Goal: Entertainment & Leisure: Browse casually

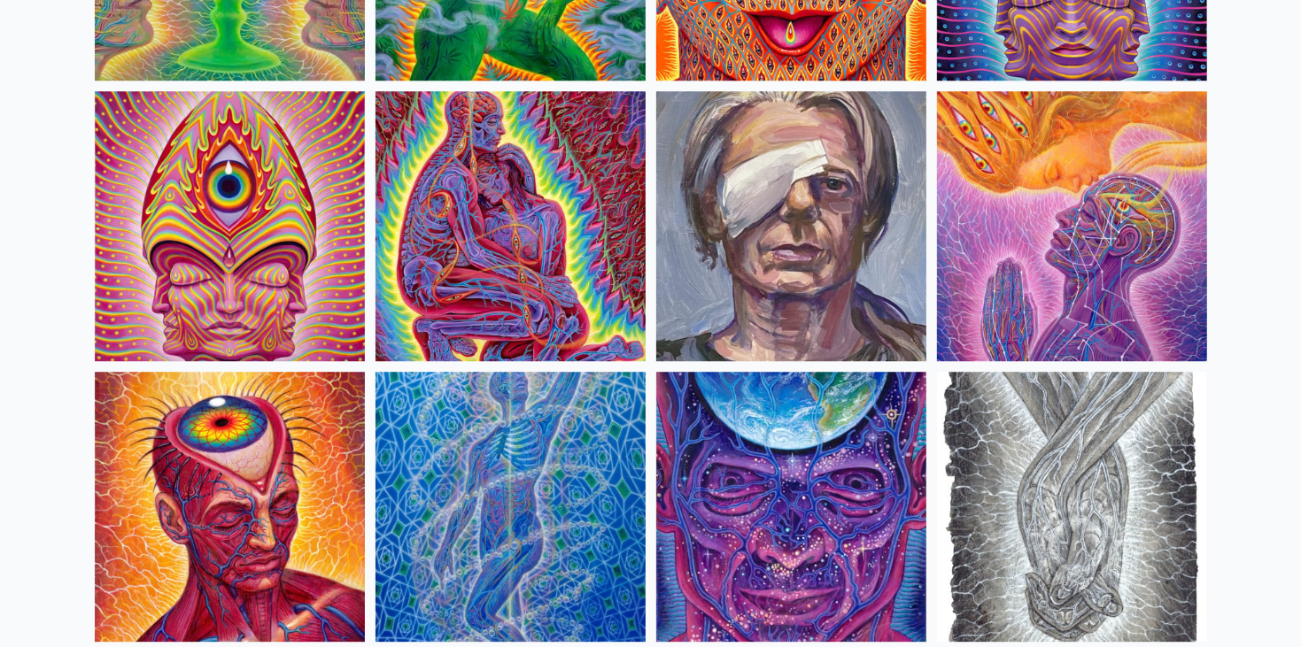
scroll to position [3759, 0]
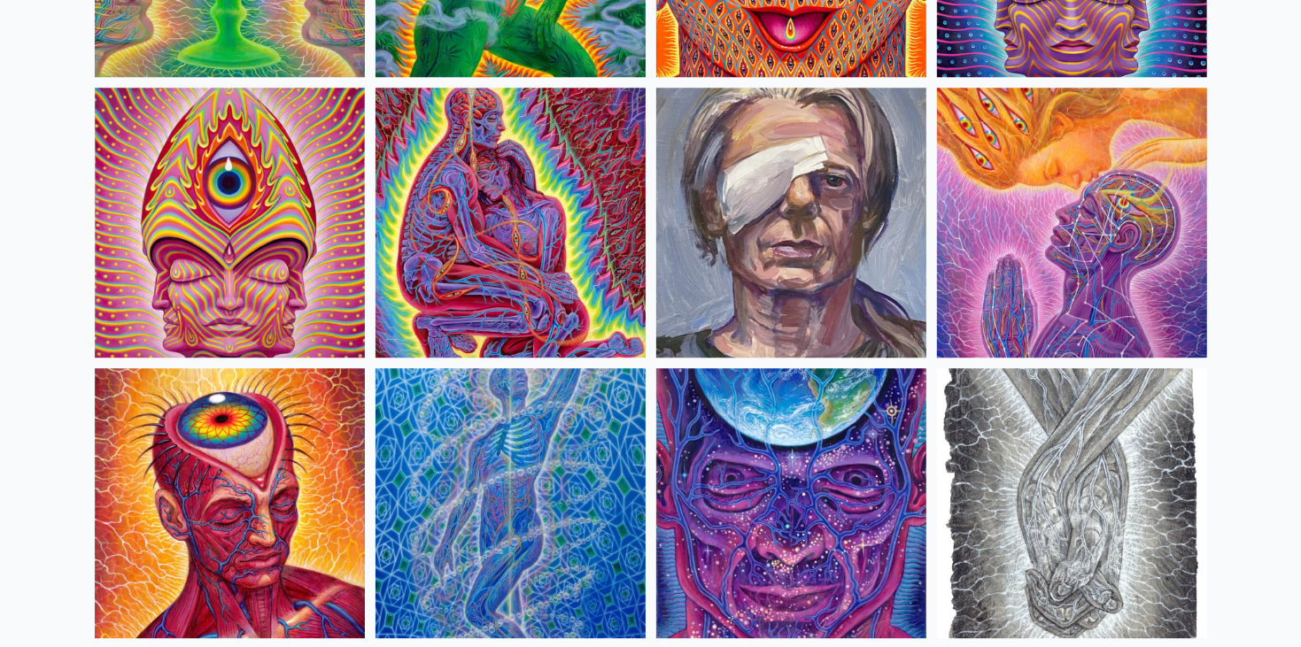
click at [412, 229] on img at bounding box center [510, 223] width 270 height 270
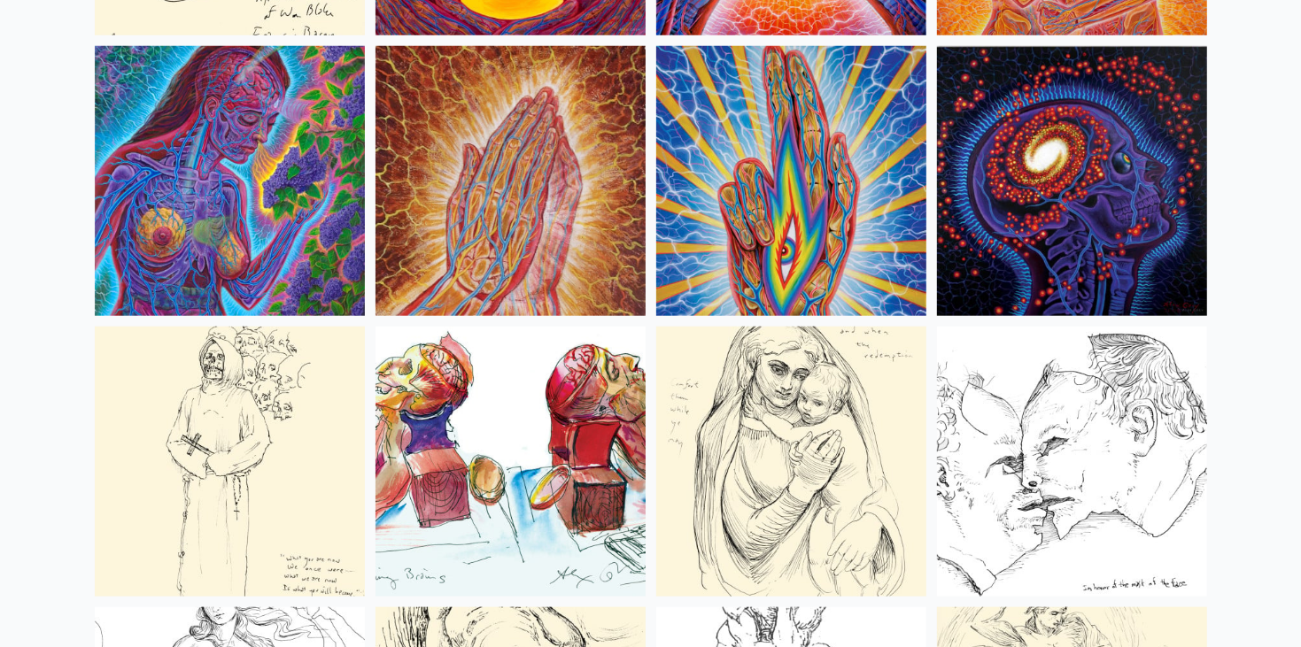
scroll to position [6599, 0]
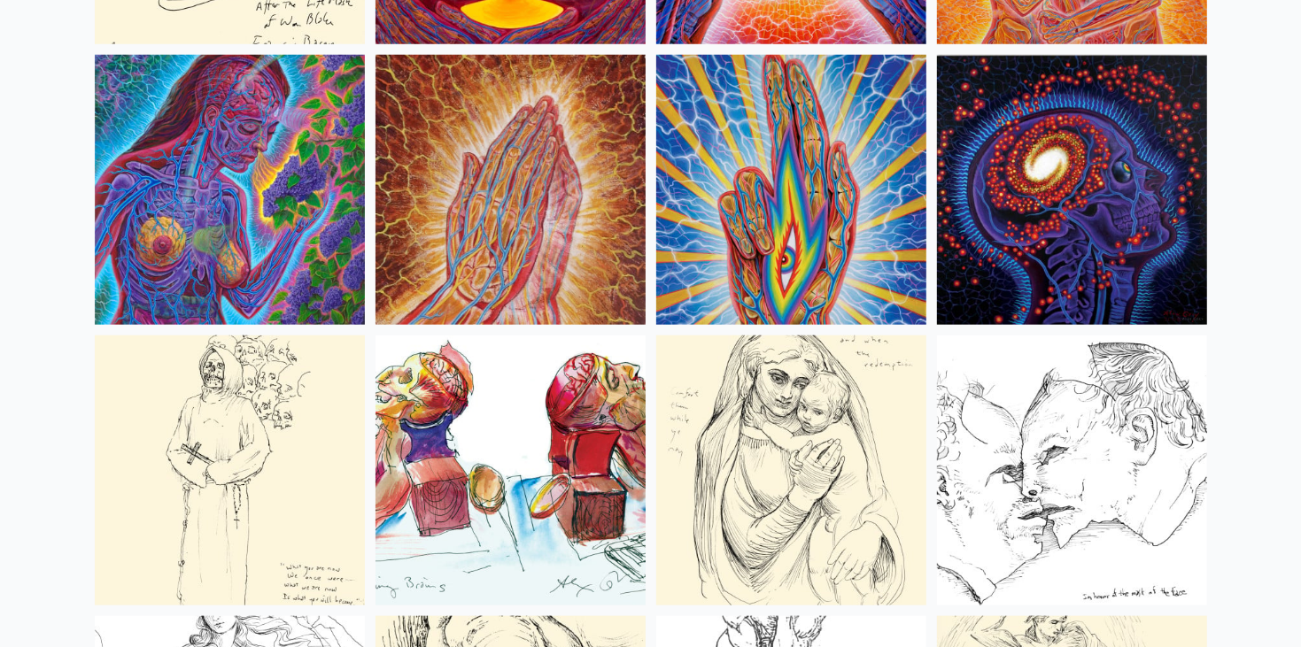
click at [1076, 244] on img at bounding box center [1072, 190] width 270 height 270
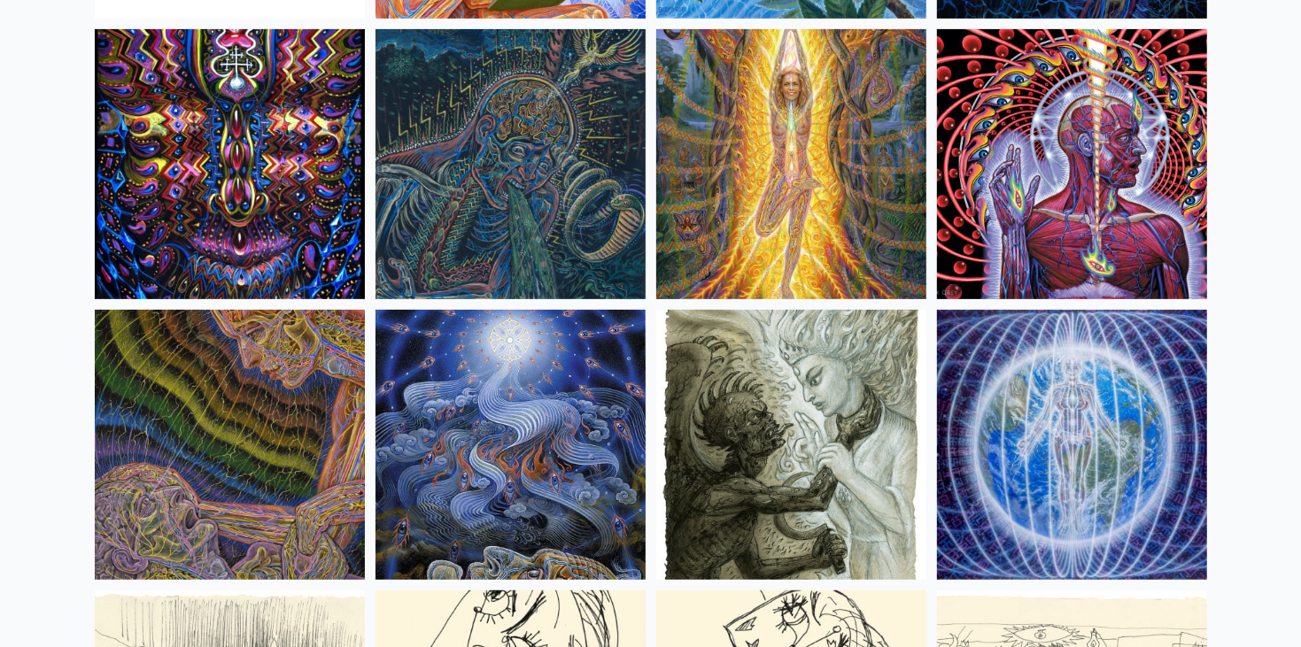
scroll to position [11124, 0]
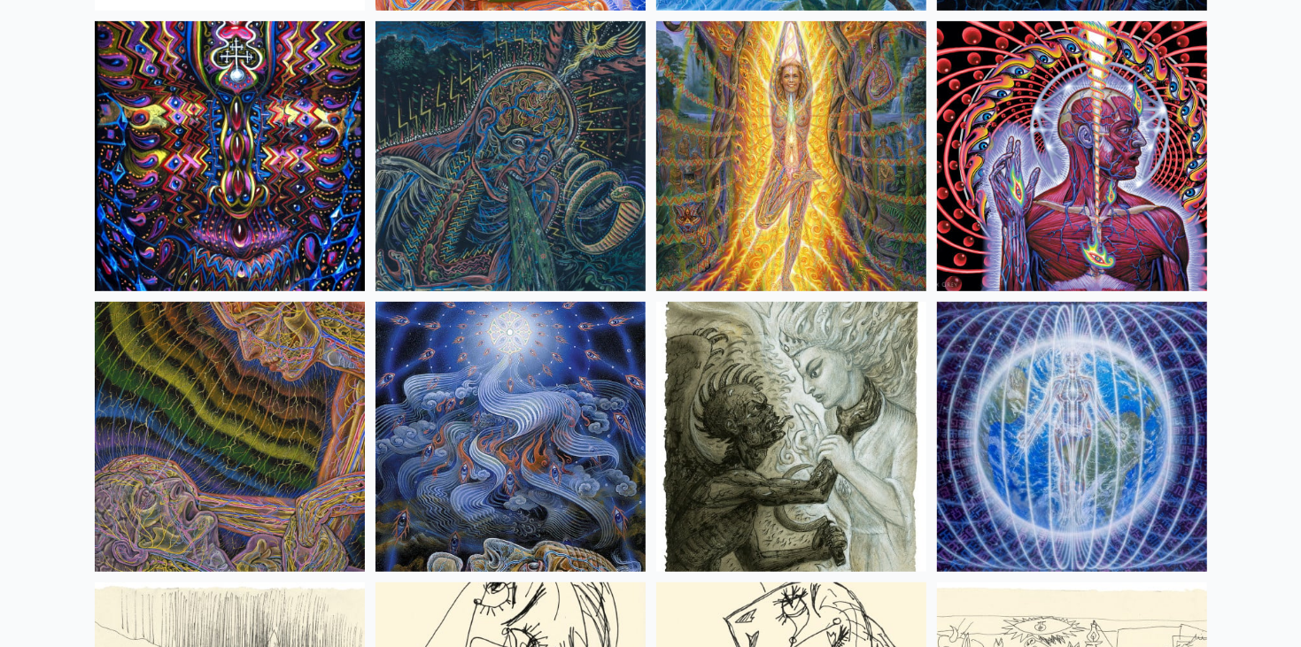
click at [1038, 114] on img at bounding box center [1072, 156] width 270 height 270
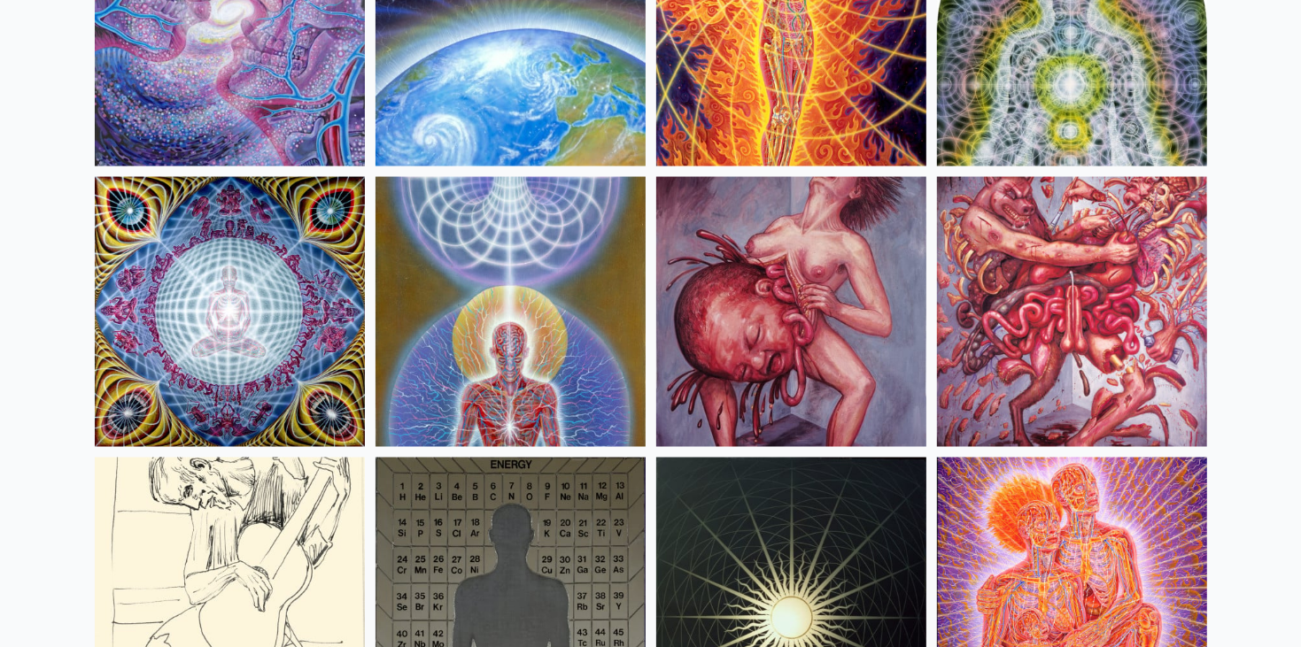
scroll to position [17990, 0]
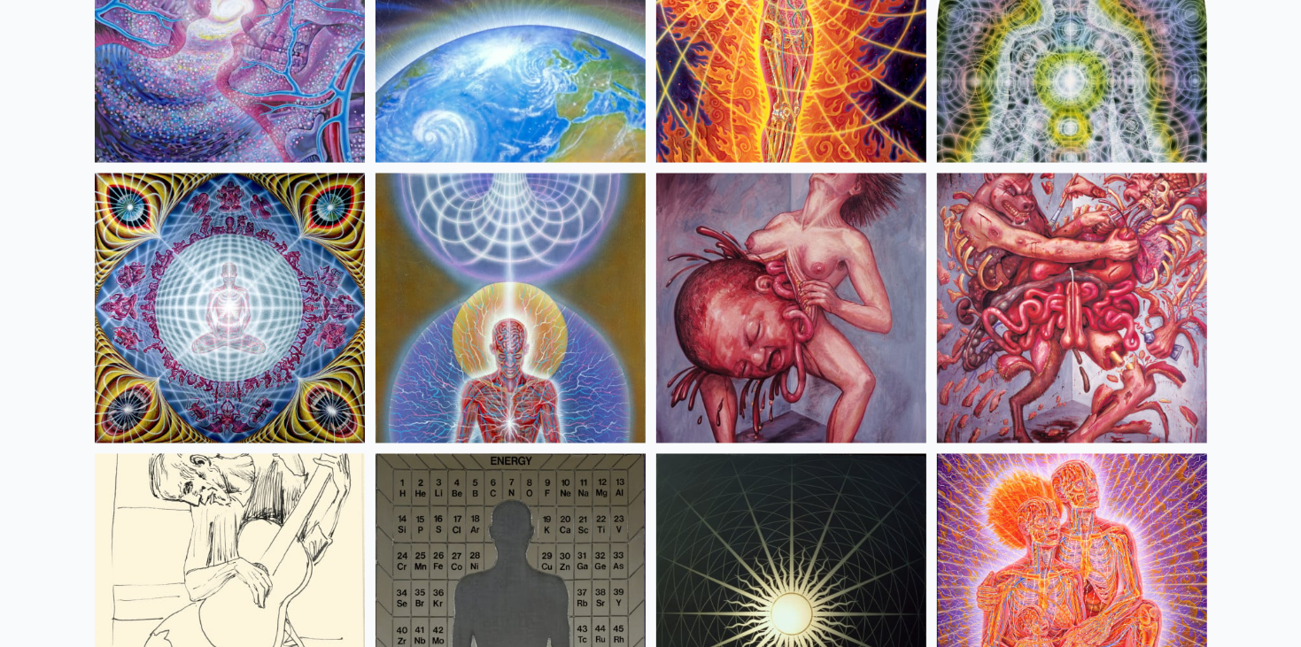
click at [1036, 275] on img at bounding box center [1072, 309] width 270 height 270
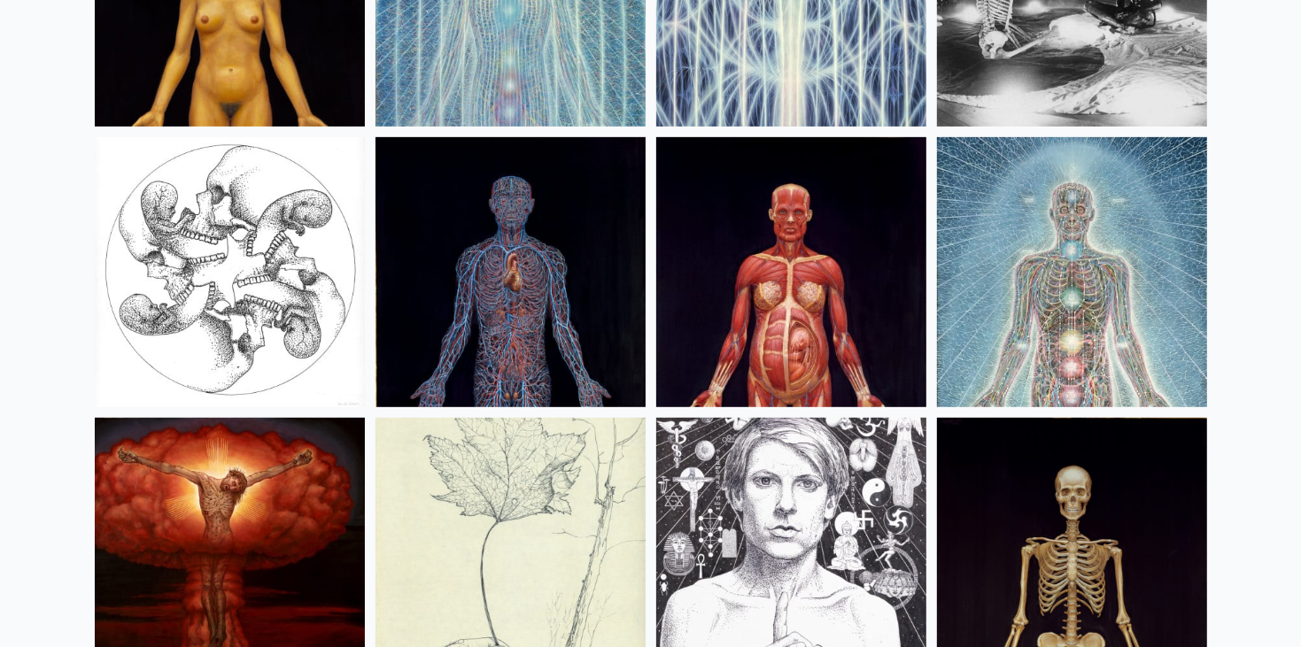
scroll to position [21679, 0]
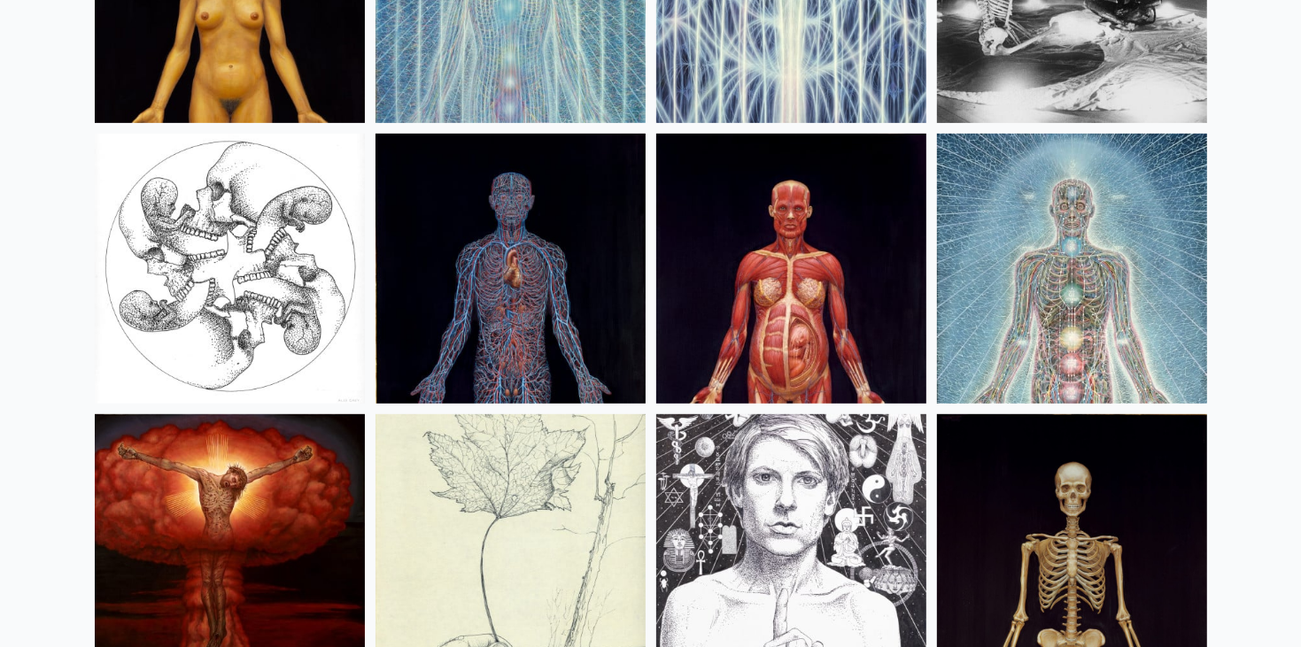
click at [232, 276] on img at bounding box center [230, 269] width 270 height 270
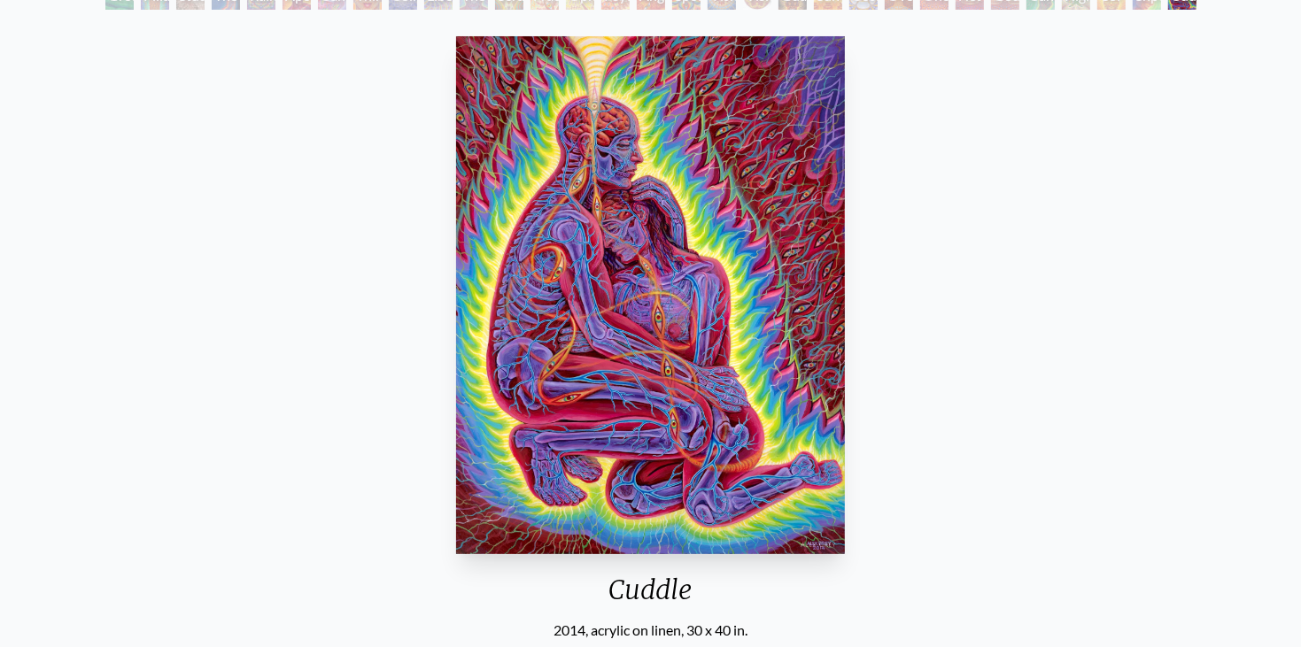
scroll to position [122, 0]
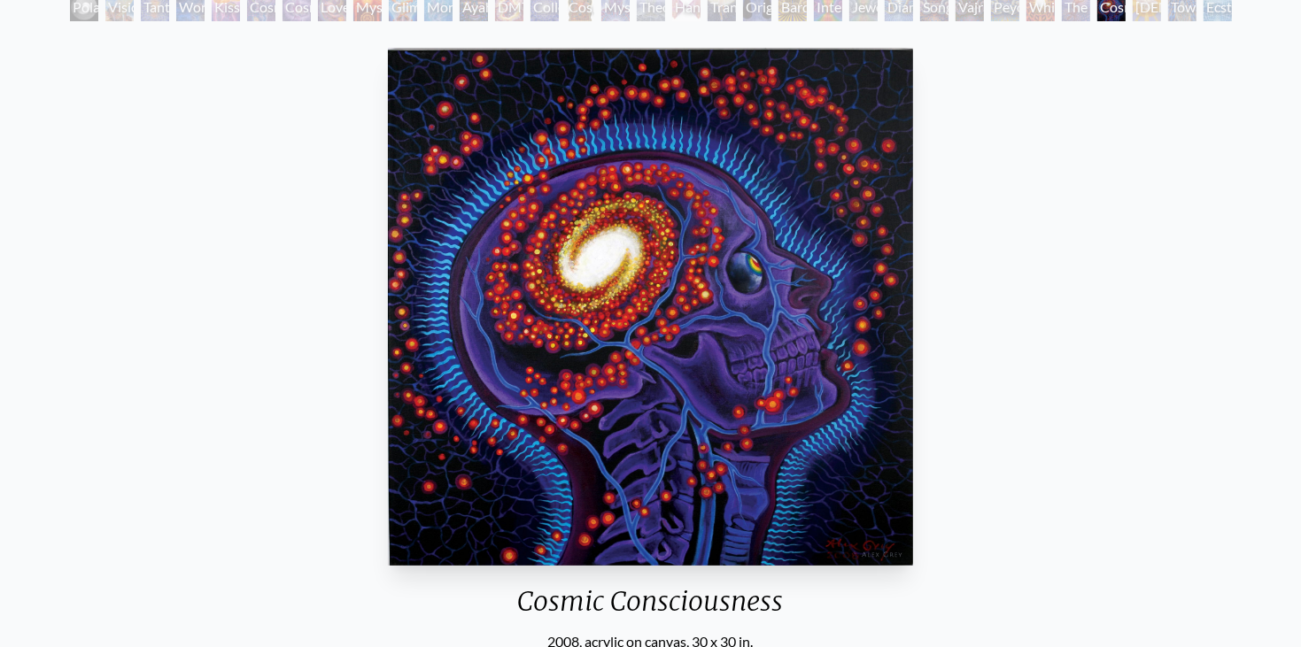
scroll to position [121, 0]
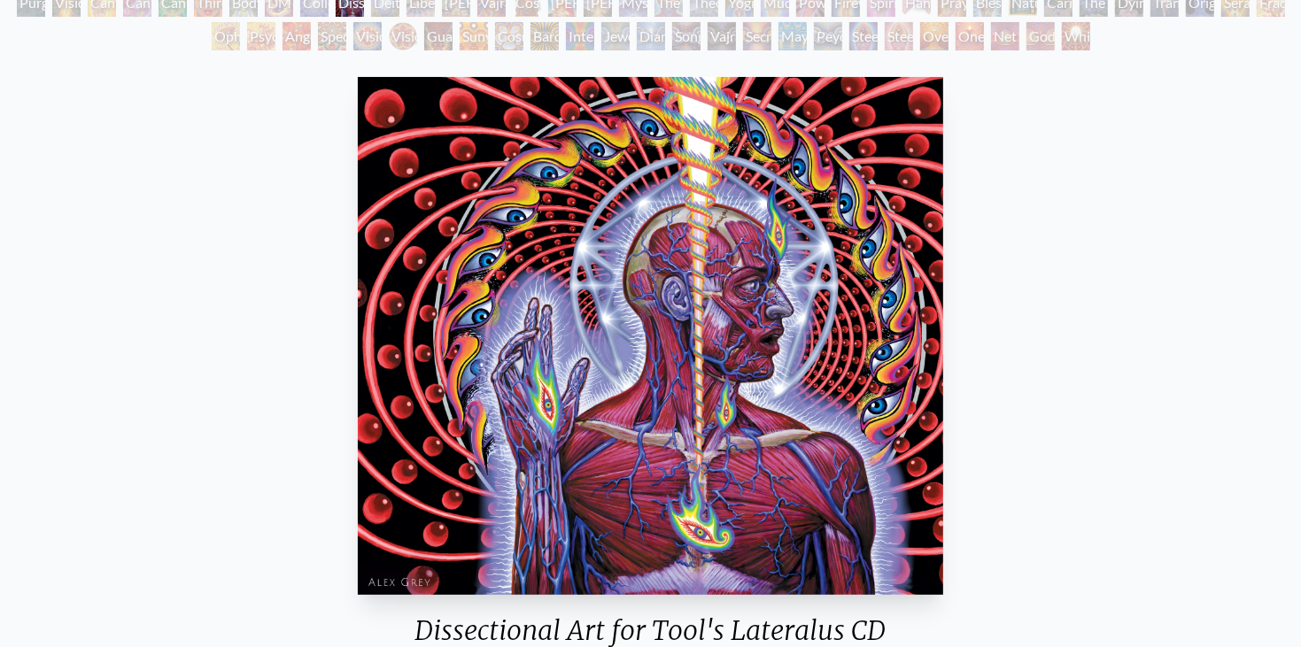
scroll to position [193, 0]
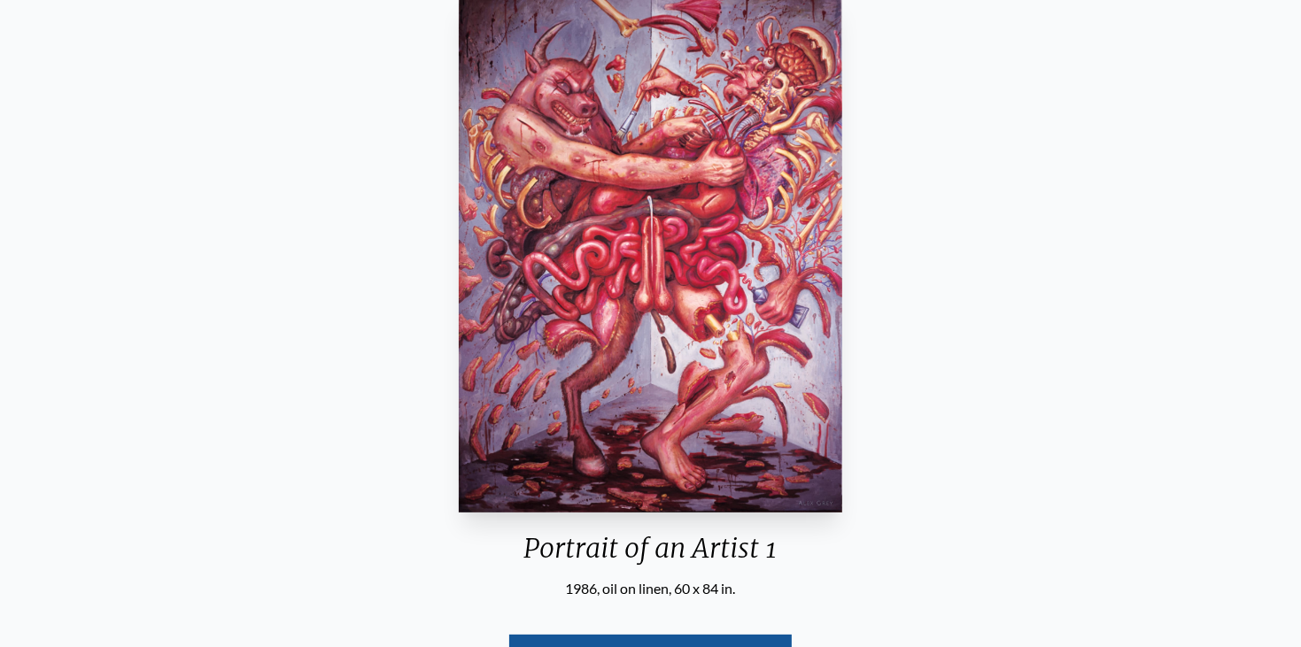
scroll to position [176, 0]
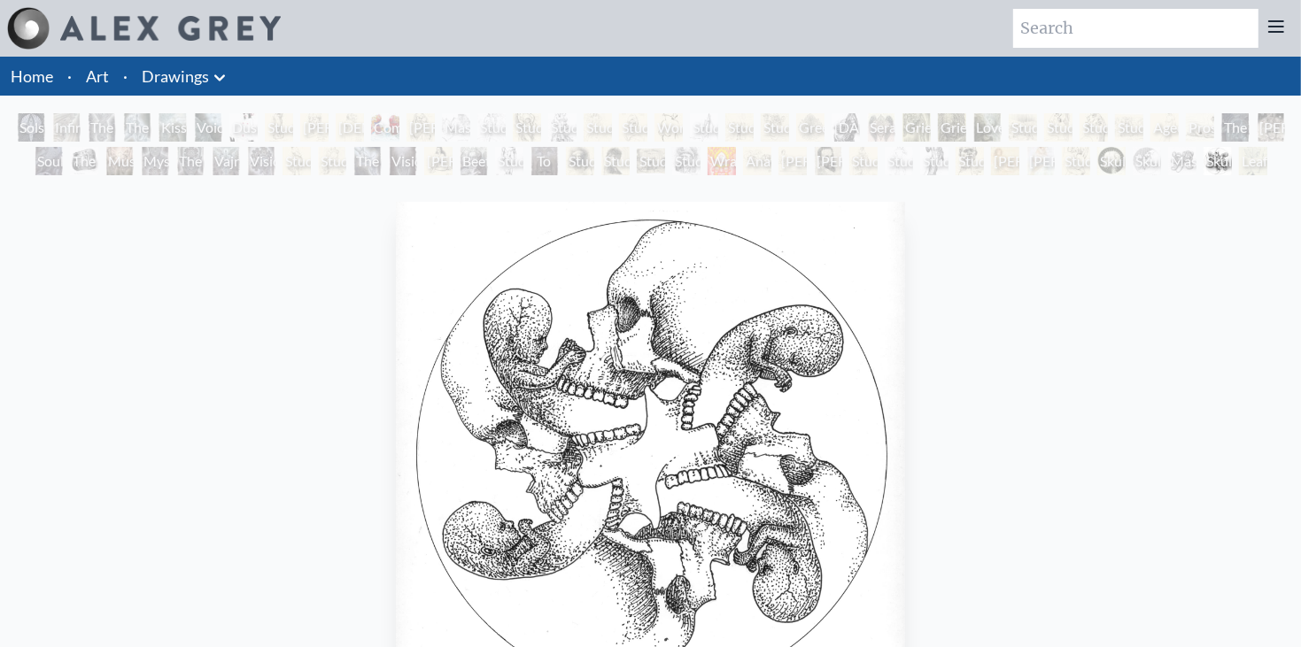
scroll to position [1, 0]
